Goal: Task Accomplishment & Management: Manage account settings

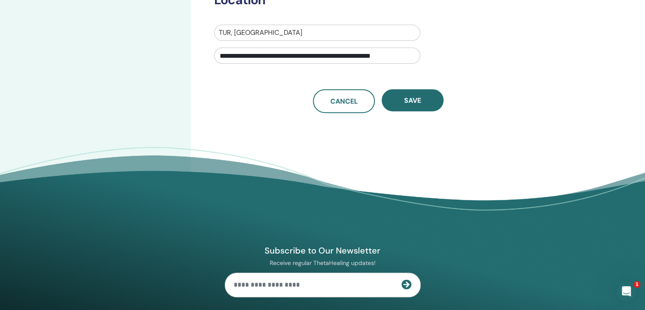
scroll to position [356, 0]
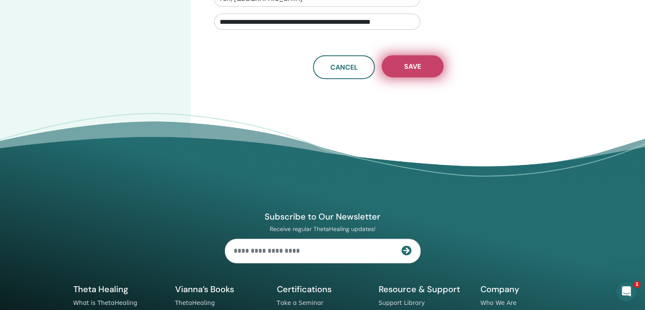
click at [413, 62] on span "Save" at bounding box center [412, 66] width 17 height 9
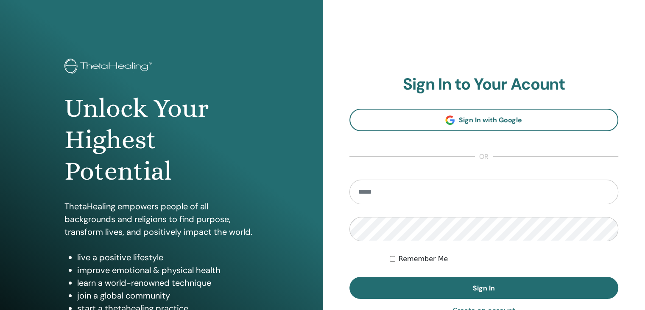
type input "**********"
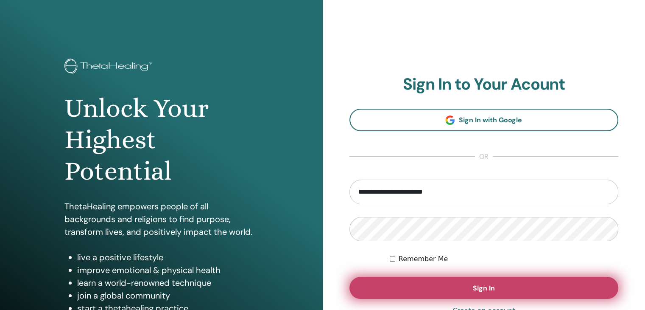
click at [418, 287] on button "Sign In" at bounding box center [484, 288] width 269 height 22
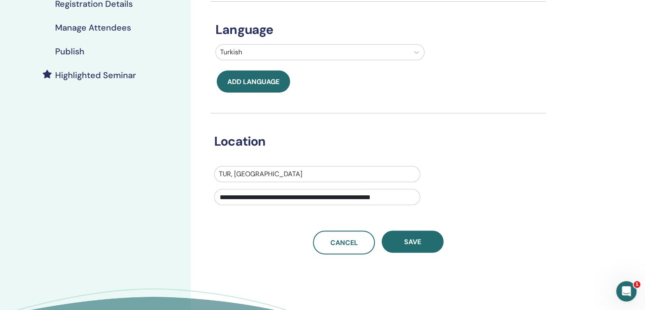
scroll to position [197, 0]
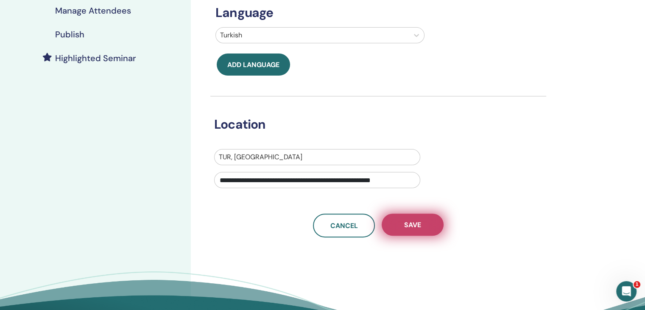
click at [424, 226] on button "Save" at bounding box center [413, 224] width 62 height 22
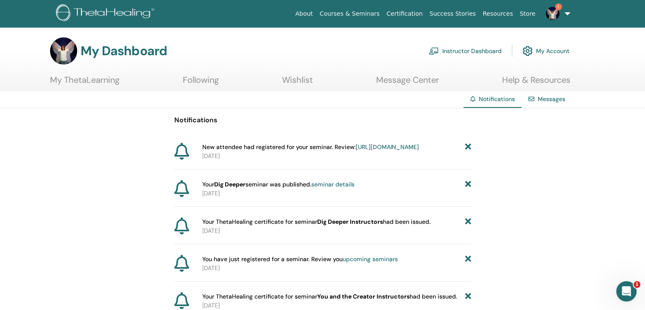
click at [356, 151] on link "[URL][DOMAIN_NAME]" at bounding box center [387, 147] width 63 height 8
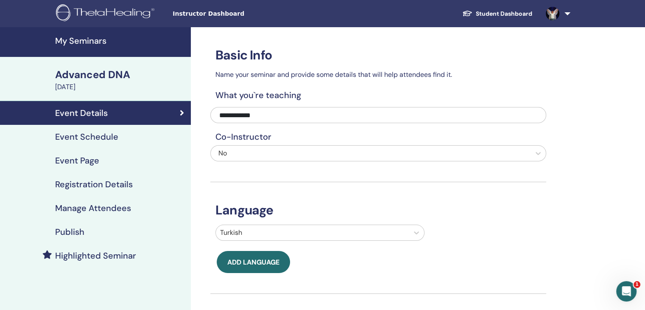
click at [74, 204] on h4 "Manage Attendees" at bounding box center [93, 208] width 76 height 10
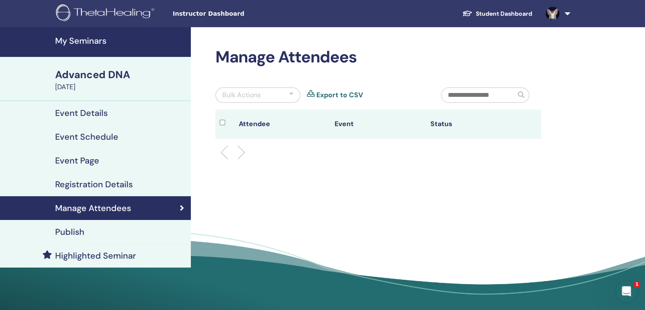
click at [109, 182] on h4 "Registration Details" at bounding box center [94, 184] width 78 height 10
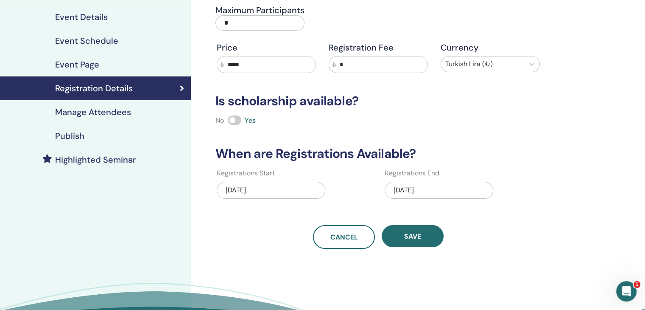
scroll to position [175, 0]
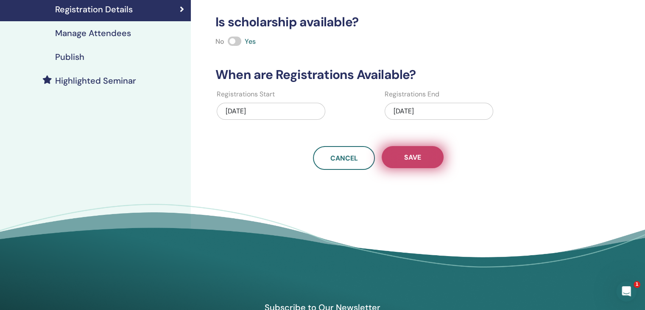
click at [409, 157] on span "Save" at bounding box center [412, 157] width 17 height 9
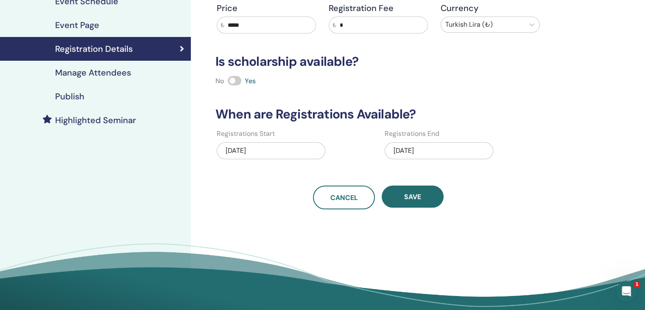
scroll to position [164, 0]
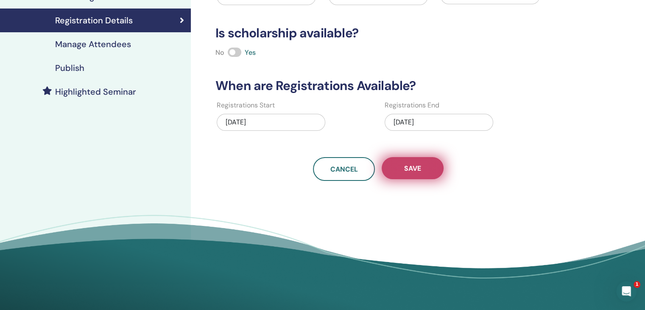
click at [404, 164] on span "Save" at bounding box center [412, 168] width 17 height 9
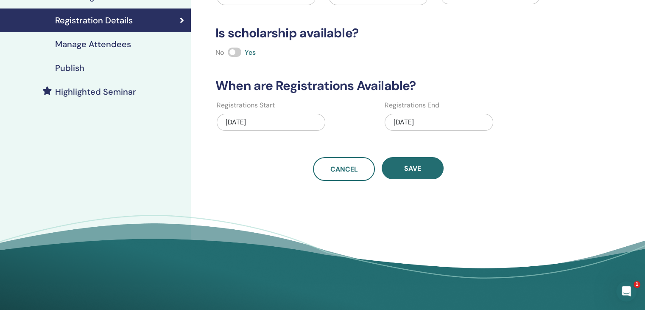
click at [69, 68] on h4 "Publish" at bounding box center [69, 68] width 29 height 10
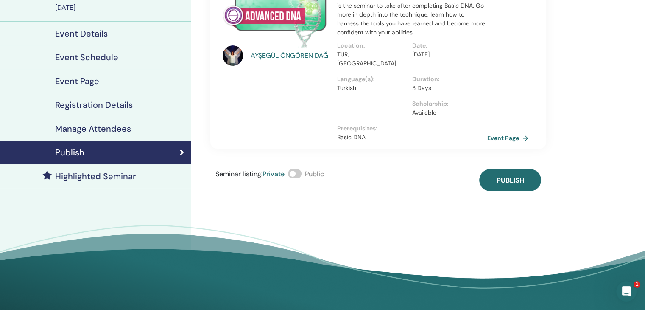
scroll to position [11, 0]
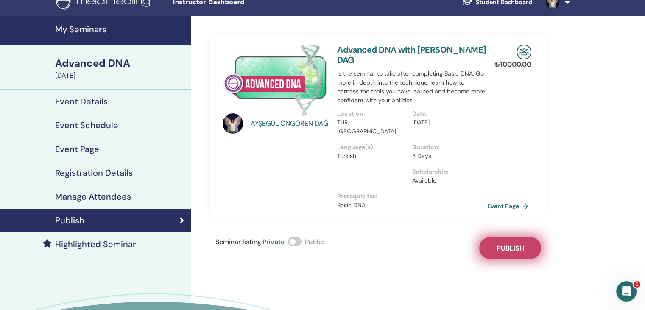
click at [508, 244] on span "Publish" at bounding box center [511, 248] width 28 height 9
drag, startPoint x: 294, startPoint y: 233, endPoint x: 306, endPoint y: 236, distance: 12.1
click at [306, 237] on div "Seminar listing : Private Public" at bounding box center [270, 248] width 109 height 22
click at [73, 100] on h4 "Event Details" at bounding box center [81, 101] width 53 height 10
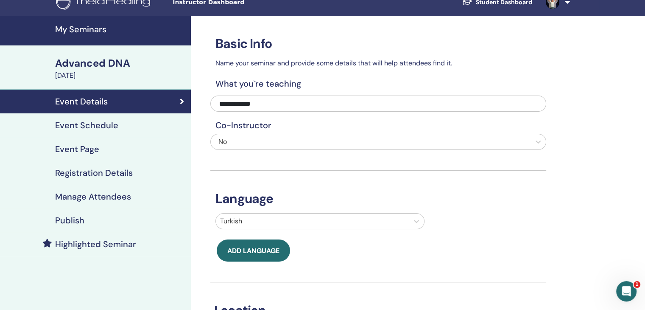
click at [77, 25] on h4 "My Seminars" at bounding box center [120, 29] width 131 height 10
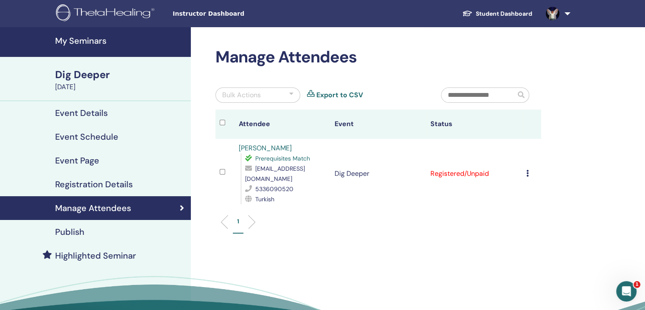
click at [74, 38] on h4 "My Seminars" at bounding box center [120, 41] width 131 height 10
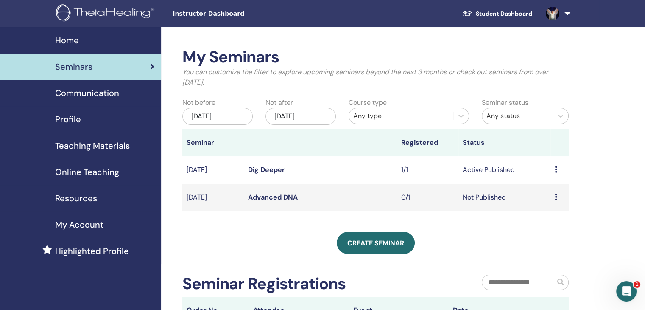
click at [555, 198] on icon at bounding box center [556, 197] width 3 height 7
click at [555, 199] on icon at bounding box center [556, 197] width 3 height 7
click at [550, 230] on link "Attendees" at bounding box center [549, 231] width 32 height 9
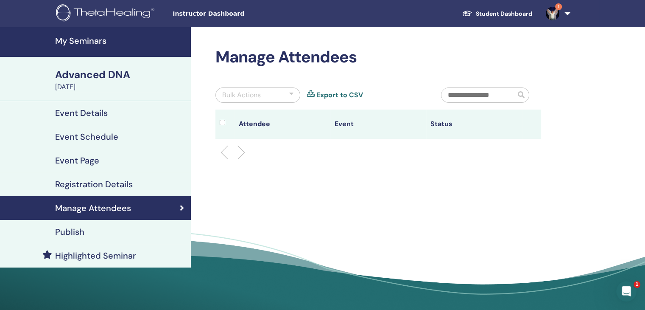
click at [242, 151] on li at bounding box center [238, 152] width 14 height 14
click at [289, 93] on div at bounding box center [291, 95] width 4 height 10
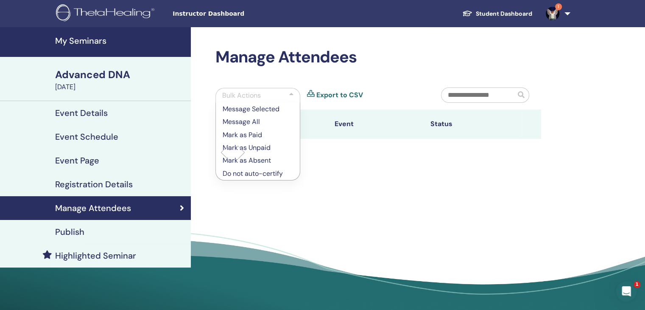
click at [289, 93] on div at bounding box center [291, 95] width 4 height 10
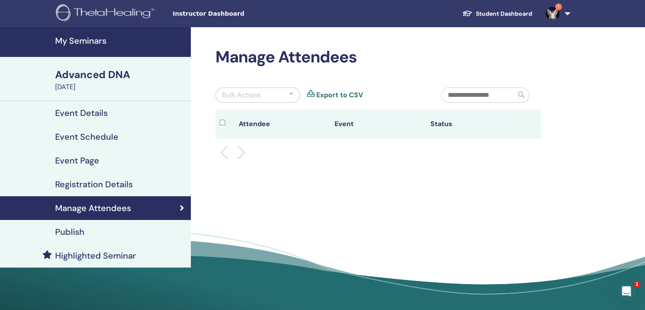
click at [348, 95] on link "Export to CSV" at bounding box center [340, 95] width 47 height 10
click at [557, 14] on img at bounding box center [553, 14] width 14 height 14
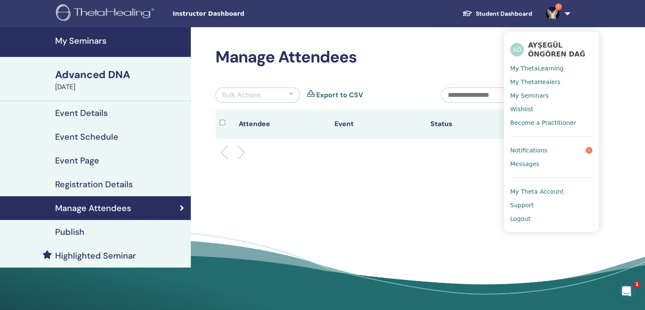
click at [521, 153] on span "Notifications" at bounding box center [529, 150] width 37 height 8
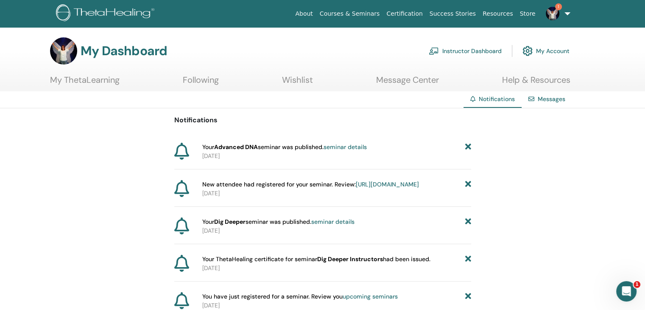
click at [361, 146] on link "seminar details" at bounding box center [345, 147] width 43 height 8
